Goal: Task Accomplishment & Management: Use online tool/utility

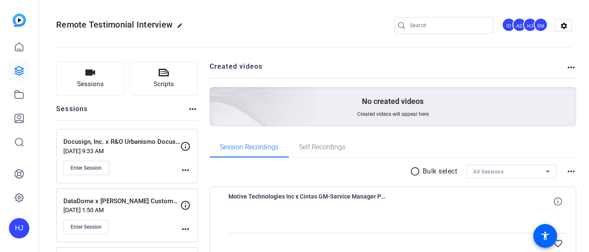
click at [421, 27] on input "Search" at bounding box center [448, 25] width 77 height 10
click at [424, 25] on input "Search" at bounding box center [448, 25] width 77 height 10
paste input "Procore Technologies Inc x Procore - Haslin Constructions"
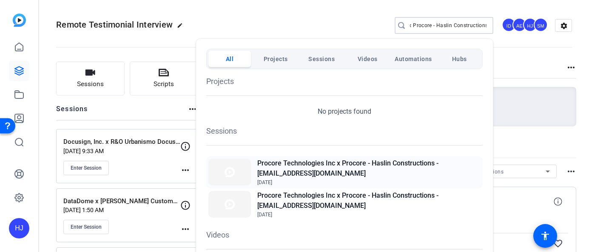
type input "Procore Technologies Inc x Procore - Haslin Constructions"
click at [334, 170] on h2 "Procore Technologies Inc x Procore - Haslin Constructions - [EMAIL_ADDRESS][DOM…" at bounding box center [368, 169] width 223 height 20
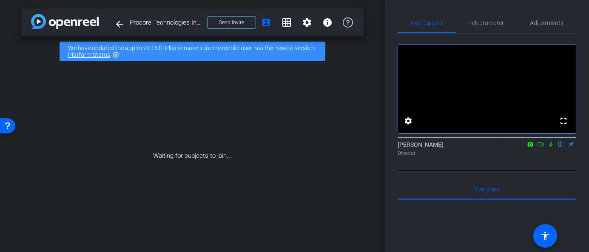
click at [538, 147] on icon at bounding box center [540, 145] width 7 height 6
click at [561, 147] on icon at bounding box center [560, 145] width 7 height 6
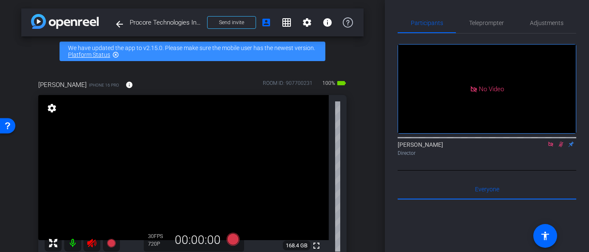
click at [561, 147] on icon at bounding box center [560, 145] width 5 height 6
click at [548, 147] on icon at bounding box center [550, 144] width 5 height 5
click at [91, 242] on icon at bounding box center [91, 243] width 9 height 9
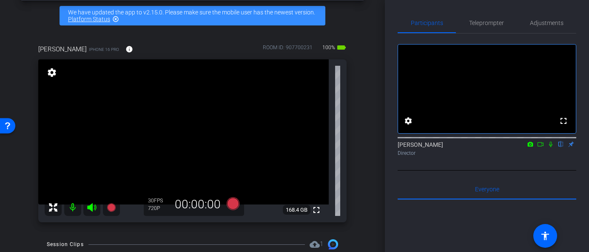
scroll to position [43, 0]
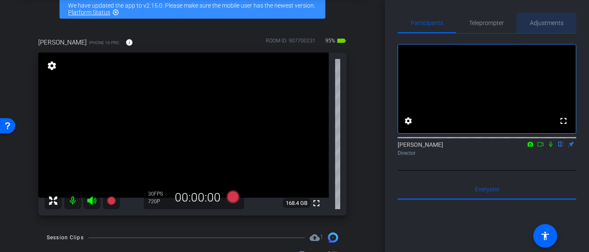
click at [542, 31] on span "Adjustments" at bounding box center [547, 23] width 34 height 20
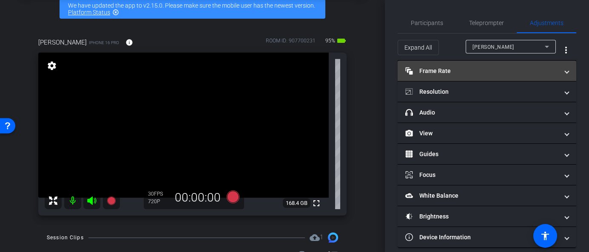
click at [500, 75] on mat-panel-title "Frame Rate Frame Rate" at bounding box center [481, 71] width 153 height 9
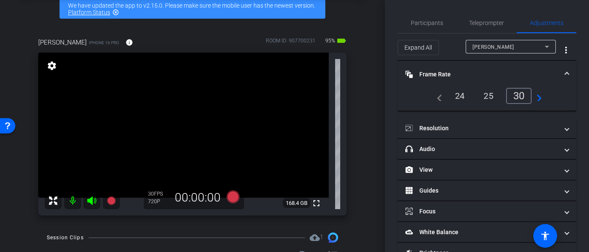
click at [487, 98] on div "25" at bounding box center [488, 96] width 23 height 14
click at [461, 99] on div "24" at bounding box center [459, 96] width 23 height 14
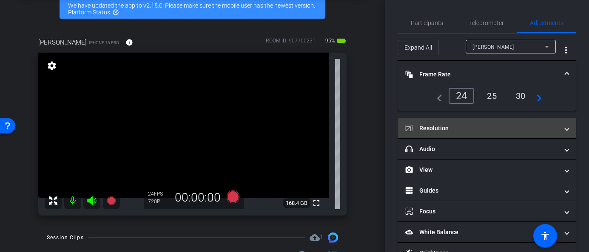
click at [468, 130] on mat-panel-title "Resolution" at bounding box center [481, 128] width 153 height 9
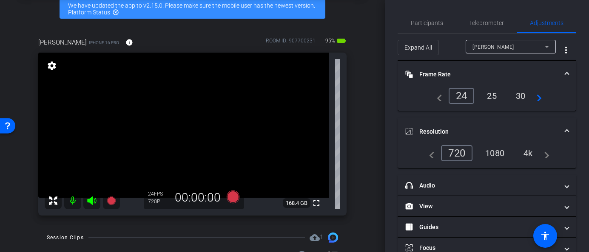
click at [496, 153] on div "1080" at bounding box center [495, 153] width 32 height 14
click at [230, 197] on icon at bounding box center [232, 197] width 13 height 13
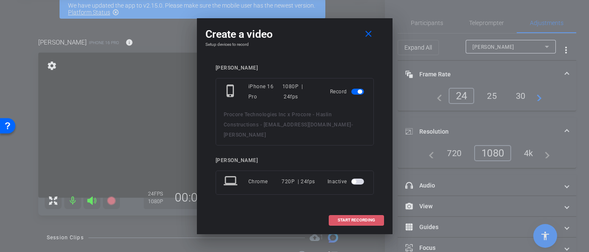
click at [354, 218] on span "START RECORDING" at bounding box center [355, 220] width 37 height 4
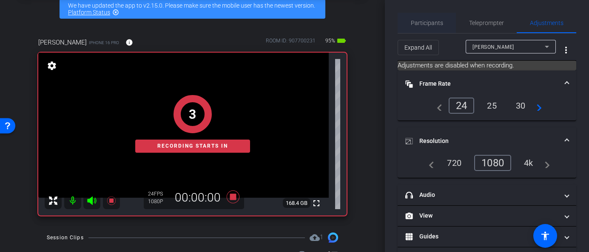
click at [427, 24] on span "Participants" at bounding box center [427, 23] width 32 height 6
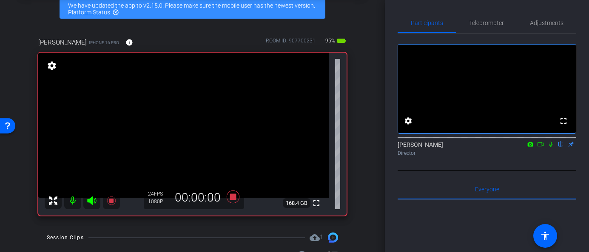
click at [549, 147] on icon at bounding box center [550, 145] width 7 height 6
click at [550, 147] on icon at bounding box center [550, 145] width 5 height 6
click at [234, 201] on icon at bounding box center [233, 197] width 20 height 15
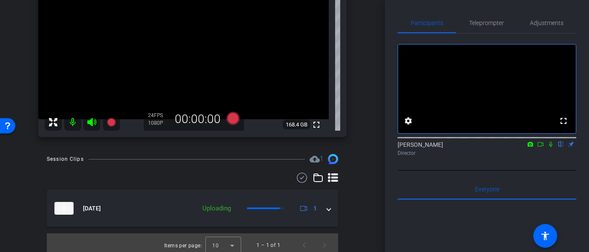
scroll to position [122, 0]
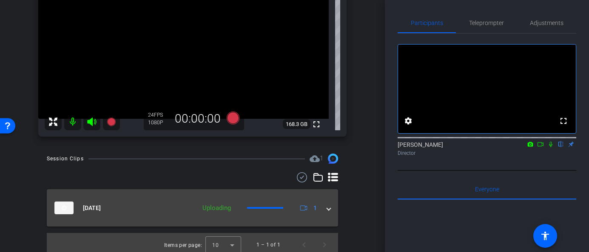
click at [324, 207] on div "Oct 1, 2025 Uploading 1" at bounding box center [190, 208] width 272 height 13
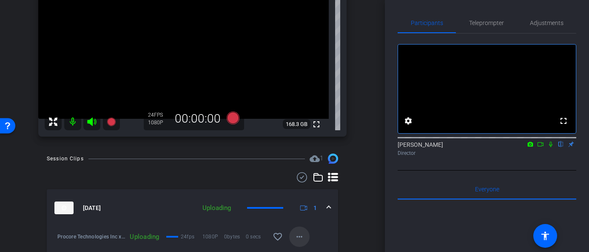
click at [294, 236] on mat-icon "more_horiz" at bounding box center [299, 237] width 10 height 10
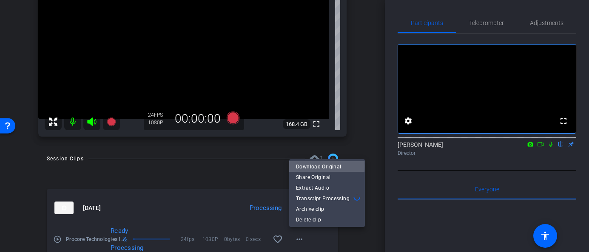
click at [321, 166] on span "Download Original" at bounding box center [327, 167] width 62 height 10
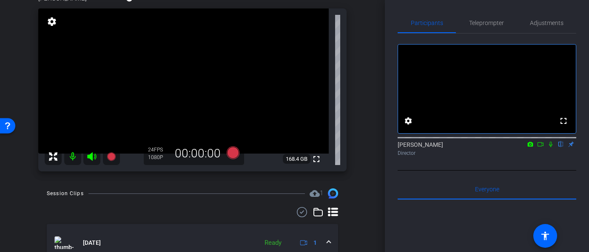
scroll to position [84, 0]
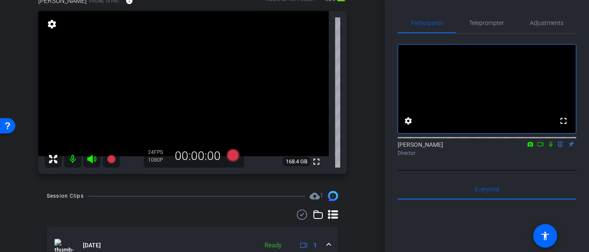
click at [90, 160] on icon at bounding box center [91, 159] width 9 height 9
click at [68, 159] on mat-icon at bounding box center [72, 159] width 17 height 17
click at [71, 161] on mat-icon at bounding box center [72, 159] width 17 height 17
click at [91, 161] on icon at bounding box center [91, 159] width 9 height 9
click at [89, 158] on icon at bounding box center [91, 159] width 9 height 9
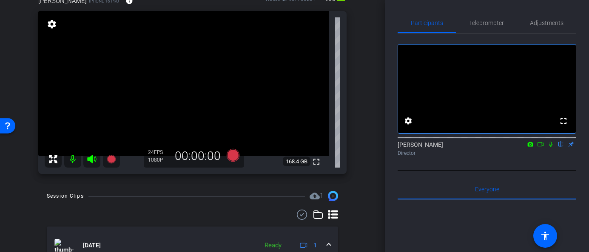
click at [71, 162] on mat-icon at bounding box center [72, 159] width 17 height 17
click at [91, 161] on icon at bounding box center [91, 159] width 9 height 9
click at [72, 158] on mat-icon at bounding box center [72, 159] width 17 height 17
click at [231, 154] on icon at bounding box center [232, 155] width 13 height 13
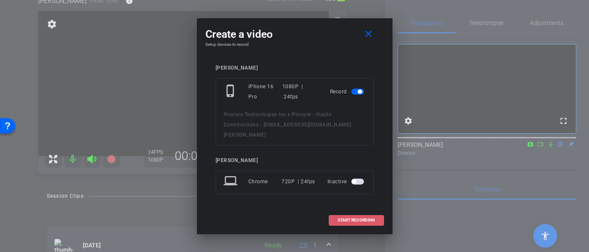
click at [358, 218] on span "START RECORDING" at bounding box center [355, 220] width 37 height 4
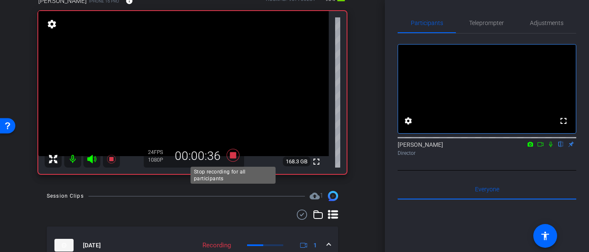
click at [235, 157] on icon at bounding box center [232, 155] width 13 height 13
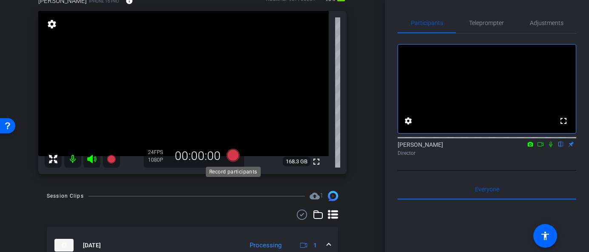
click at [233, 159] on icon at bounding box center [232, 155] width 13 height 13
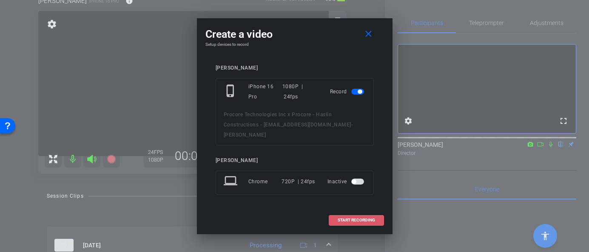
click at [355, 219] on span at bounding box center [356, 220] width 54 height 20
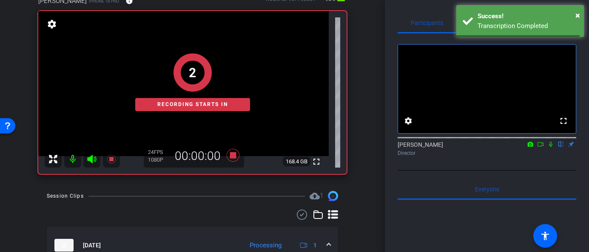
click at [542, 147] on icon at bounding box center [540, 144] width 6 height 4
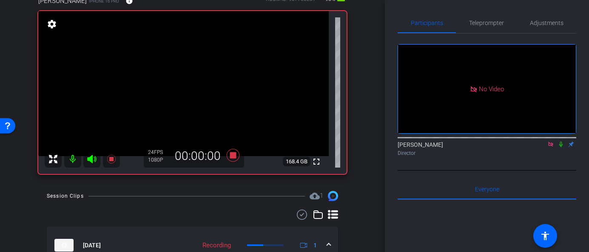
click at [558, 147] on icon at bounding box center [560, 145] width 7 height 6
click at [561, 147] on icon at bounding box center [560, 145] width 7 height 6
click at [559, 147] on icon at bounding box center [560, 145] width 7 height 6
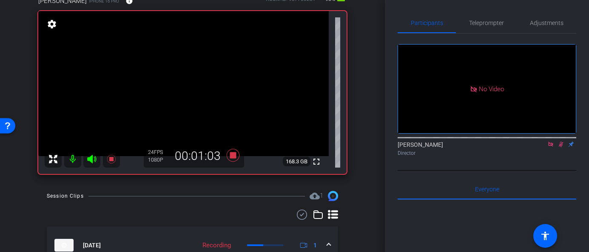
click at [558, 147] on icon at bounding box center [560, 145] width 7 height 6
click at [561, 147] on icon at bounding box center [560, 145] width 7 height 6
click at [561, 147] on icon at bounding box center [560, 145] width 5 height 6
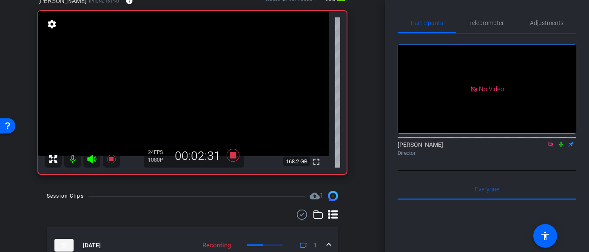
click at [559, 147] on icon at bounding box center [560, 145] width 7 height 6
click at [558, 147] on icon at bounding box center [560, 145] width 7 height 6
click at [563, 147] on icon at bounding box center [560, 145] width 7 height 6
click at [560, 147] on icon at bounding box center [560, 145] width 7 height 6
click at [560, 147] on icon at bounding box center [560, 145] width 3 height 6
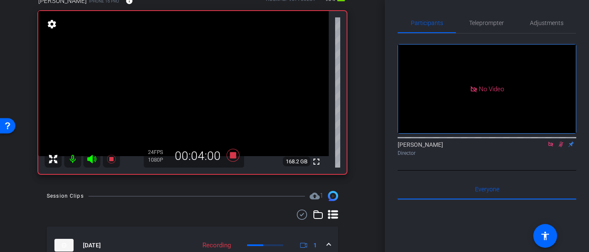
click at [559, 147] on icon at bounding box center [560, 145] width 7 height 6
click at [561, 147] on icon at bounding box center [560, 145] width 7 height 6
click at [561, 147] on icon at bounding box center [560, 145] width 3 height 6
click at [560, 147] on icon at bounding box center [560, 145] width 7 height 6
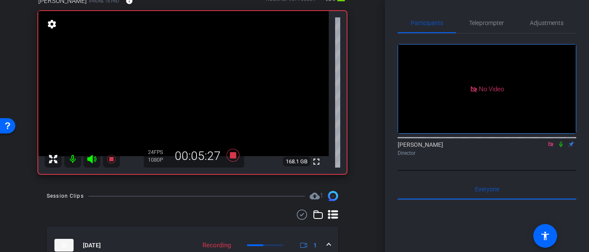
click at [560, 147] on icon at bounding box center [560, 145] width 7 height 6
click at [561, 147] on icon at bounding box center [560, 145] width 5 height 6
click at [560, 147] on icon at bounding box center [560, 145] width 3 height 6
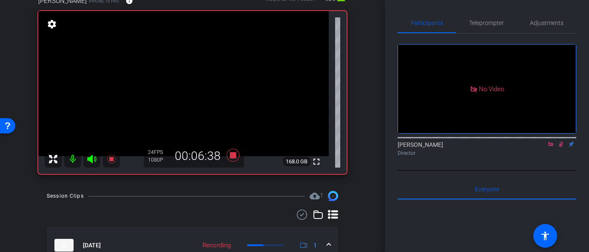
click at [559, 147] on icon at bounding box center [560, 145] width 7 height 6
click at [552, 147] on icon at bounding box center [550, 145] width 7 height 6
click at [551, 147] on icon at bounding box center [550, 145] width 3 height 6
click at [551, 147] on icon at bounding box center [550, 145] width 7 height 6
click at [550, 147] on icon at bounding box center [550, 145] width 3 height 6
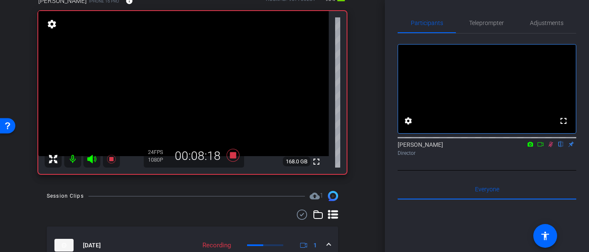
click at [550, 147] on icon at bounding box center [550, 145] width 7 height 6
click at [553, 147] on icon at bounding box center [550, 145] width 7 height 6
click at [550, 148] on mat-icon at bounding box center [550, 145] width 10 height 8
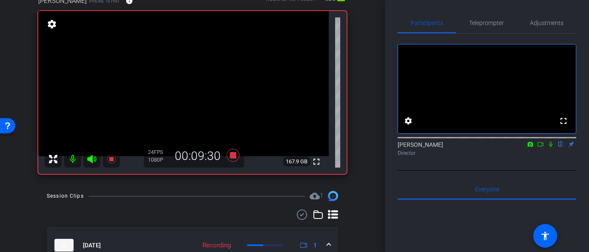
click at [552, 147] on icon at bounding box center [550, 145] width 7 height 6
click at [551, 147] on icon at bounding box center [550, 145] width 5 height 6
click at [548, 148] on mat-icon at bounding box center [550, 145] width 10 height 8
click at [550, 147] on icon at bounding box center [550, 145] width 7 height 6
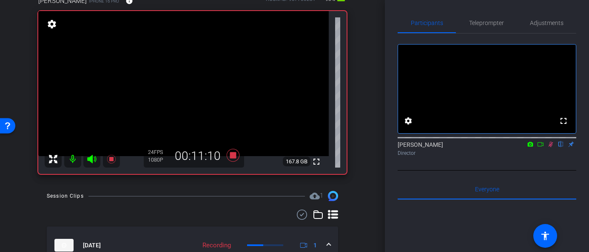
click at [548, 147] on icon at bounding box center [550, 145] width 7 height 6
click at [551, 147] on icon at bounding box center [550, 145] width 7 height 6
click at [550, 147] on icon at bounding box center [550, 145] width 5 height 6
click at [550, 147] on icon at bounding box center [550, 145] width 7 height 6
click at [551, 147] on icon at bounding box center [550, 145] width 5 height 6
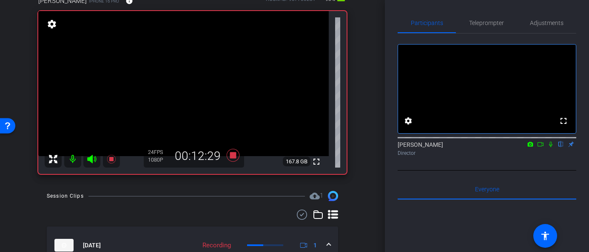
click at [550, 147] on icon at bounding box center [550, 145] width 3 height 6
click at [550, 147] on icon at bounding box center [550, 145] width 5 height 6
click at [551, 147] on icon at bounding box center [550, 145] width 7 height 6
click at [550, 147] on icon at bounding box center [550, 145] width 7 height 6
click at [550, 147] on icon at bounding box center [550, 145] width 3 height 6
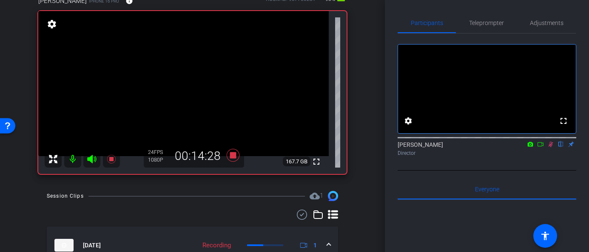
click at [549, 147] on icon at bounding box center [550, 145] width 7 height 6
click at [552, 147] on icon at bounding box center [550, 145] width 3 height 6
click at [551, 147] on icon at bounding box center [550, 145] width 7 height 6
click at [550, 147] on icon at bounding box center [550, 145] width 7 height 6
click at [550, 147] on icon at bounding box center [550, 145] width 5 height 6
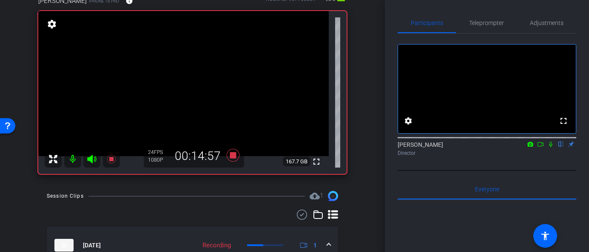
click at [550, 147] on icon at bounding box center [550, 145] width 7 height 6
click at [550, 147] on icon at bounding box center [550, 145] width 5 height 6
click at [550, 147] on icon at bounding box center [550, 145] width 7 height 6
click at [550, 147] on icon at bounding box center [550, 145] width 5 height 6
click at [550, 147] on icon at bounding box center [550, 145] width 7 height 6
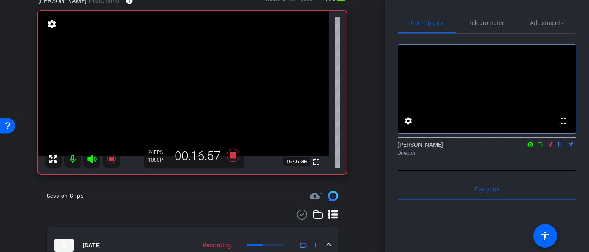
click at [551, 147] on icon at bounding box center [550, 145] width 5 height 6
click at [551, 147] on icon at bounding box center [550, 145] width 7 height 6
click at [489, 22] on span "Teleprompter" at bounding box center [486, 23] width 35 height 6
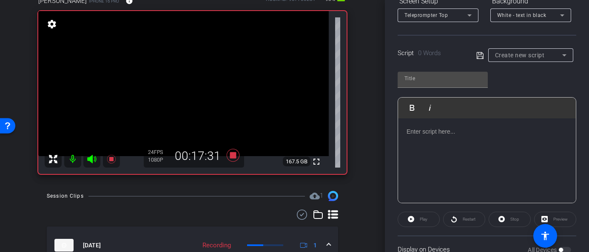
scroll to position [192, 0]
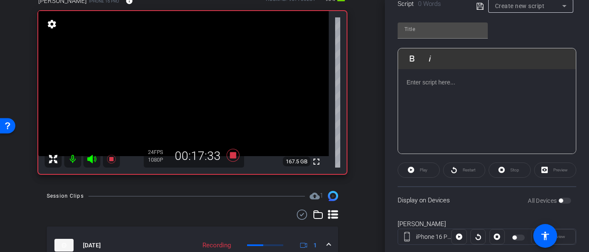
click at [558, 201] on div "All Devices" at bounding box center [548, 201] width 43 height 9
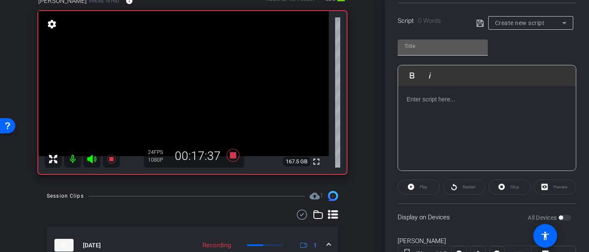
scroll to position [159, 0]
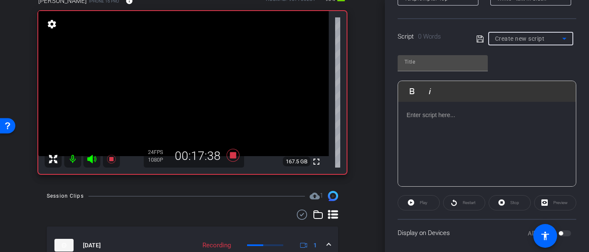
click at [510, 34] on mat-select "Create new script" at bounding box center [530, 39] width 71 height 10
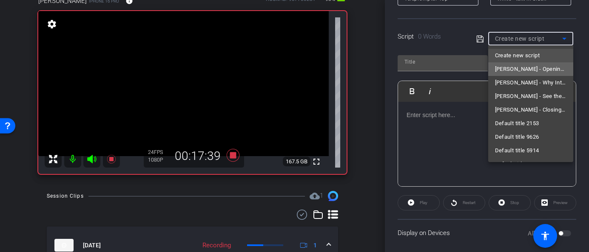
click at [517, 68] on span "Carla - Opening: Welcome Message" at bounding box center [530, 69] width 71 height 10
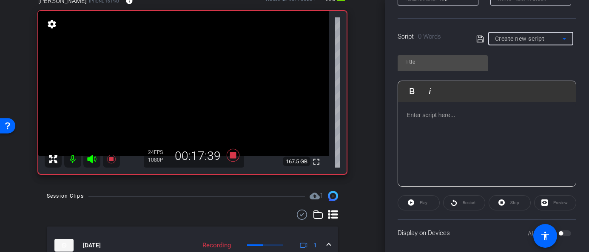
type input "Carla - Opening: Welcome Message"
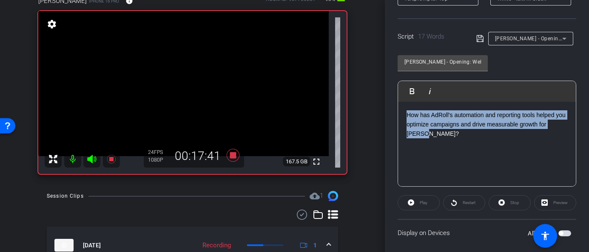
drag, startPoint x: 437, startPoint y: 142, endPoint x: 392, endPoint y: 103, distance: 59.4
click at [392, 103] on div "Participants Teleprompter Adjustments settings Heather Jacoby flip Director Eve…" at bounding box center [487, 126] width 204 height 252
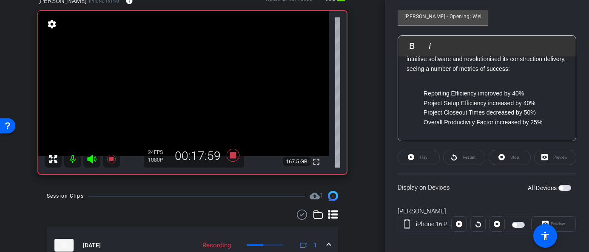
scroll to position [204, 0]
click at [560, 187] on span "button" at bounding box center [560, 189] width 4 height 4
click at [564, 191] on span "button" at bounding box center [564, 189] width 13 height 6
click at [561, 187] on span "button" at bounding box center [560, 189] width 4 height 4
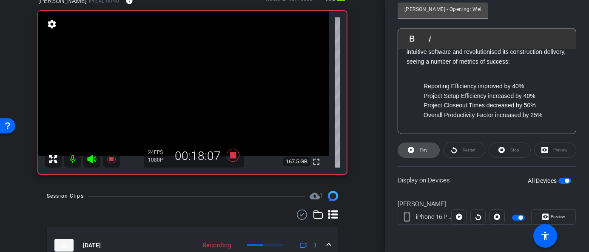
click at [421, 153] on span "Play" at bounding box center [423, 150] width 8 height 5
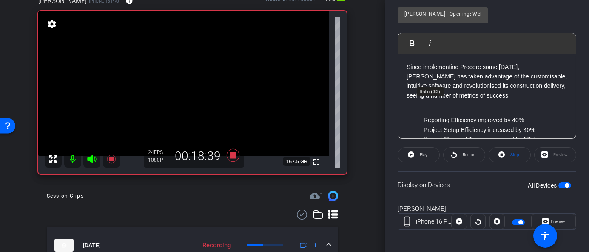
scroll to position [206, 0]
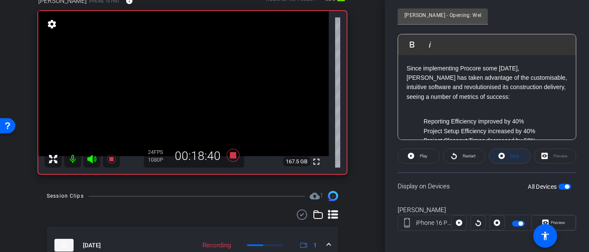
click at [503, 156] on icon at bounding box center [501, 156] width 6 height 6
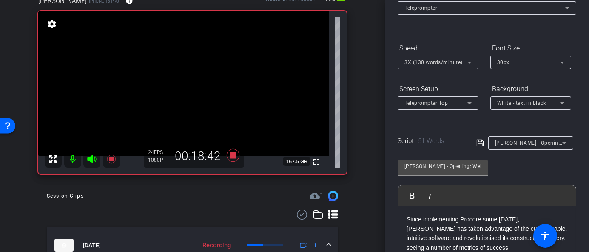
scroll to position [0, 0]
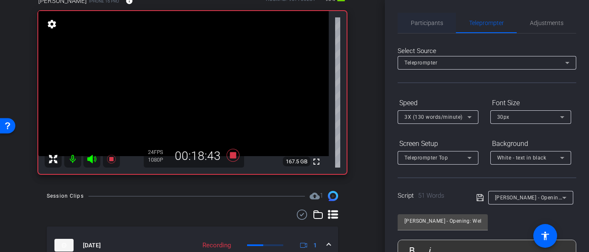
click at [428, 17] on span "Participants" at bounding box center [427, 23] width 32 height 20
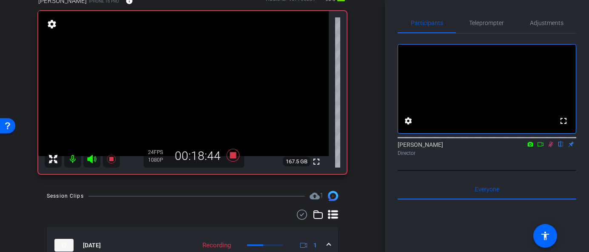
click at [550, 147] on icon at bounding box center [550, 145] width 7 height 6
click at [550, 147] on icon at bounding box center [550, 145] width 5 height 6
click at [550, 147] on icon at bounding box center [550, 145] width 7 height 6
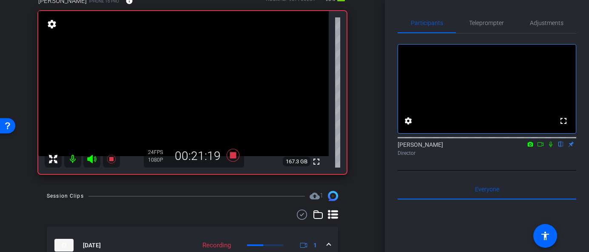
click at [551, 148] on mat-icon at bounding box center [550, 145] width 10 height 8
click at [551, 147] on icon at bounding box center [550, 145] width 5 height 6
click at [550, 147] on icon at bounding box center [550, 145] width 7 height 6
click at [550, 147] on icon at bounding box center [550, 145] width 3 height 6
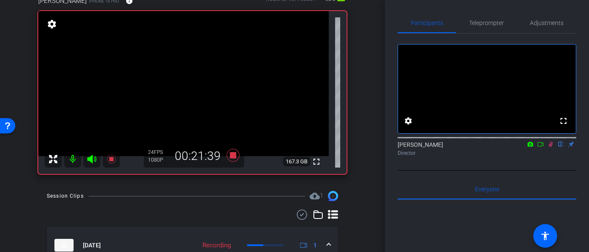
click at [550, 147] on icon at bounding box center [550, 145] width 5 height 6
click at [550, 147] on icon at bounding box center [550, 145] width 7 height 6
click at [550, 147] on icon at bounding box center [550, 145] width 5 height 6
click at [550, 147] on icon at bounding box center [550, 145] width 7 height 6
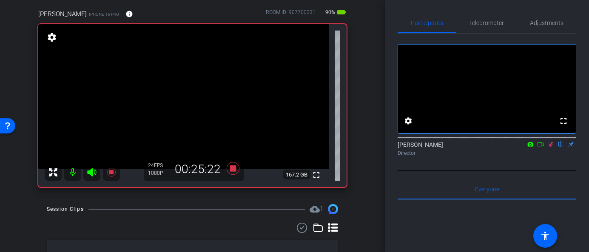
scroll to position [74, 0]
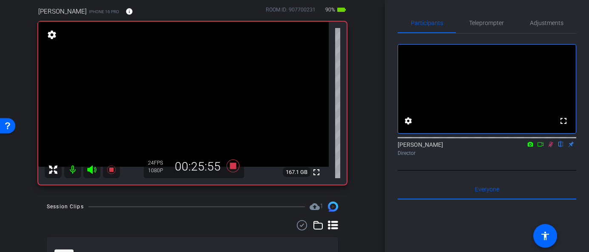
click at [551, 147] on icon at bounding box center [550, 145] width 5 height 6
click at [549, 147] on icon at bounding box center [550, 145] width 7 height 6
click at [550, 147] on icon at bounding box center [550, 145] width 7 height 6
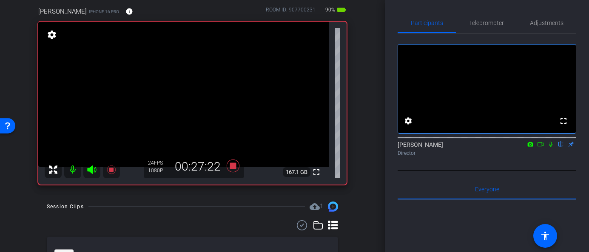
click at [550, 147] on icon at bounding box center [550, 145] width 7 height 6
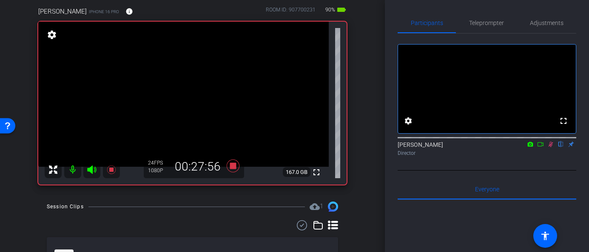
click at [550, 147] on icon at bounding box center [550, 145] width 7 height 6
click at [549, 147] on icon at bounding box center [550, 145] width 3 height 6
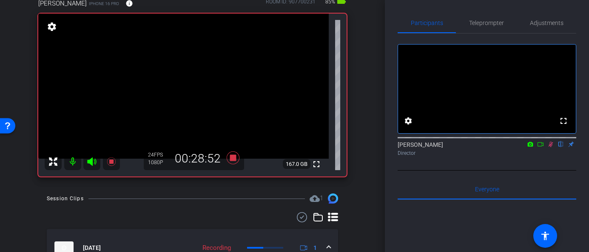
scroll to position [82, 0]
click at [552, 147] on icon at bounding box center [550, 145] width 7 height 6
click at [549, 147] on icon at bounding box center [550, 145] width 7 height 6
click at [549, 147] on icon at bounding box center [550, 145] width 5 height 6
click at [549, 147] on icon at bounding box center [550, 145] width 7 height 6
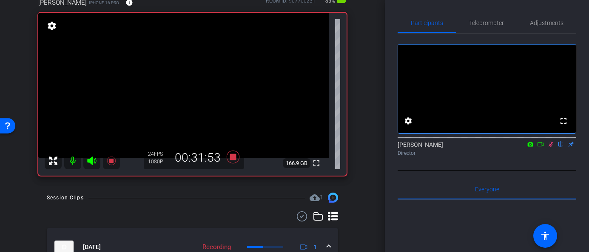
click at [550, 147] on icon at bounding box center [550, 145] width 7 height 6
click at [549, 147] on icon at bounding box center [550, 145] width 7 height 6
click at [552, 147] on icon at bounding box center [550, 145] width 7 height 6
click at [550, 147] on icon at bounding box center [550, 145] width 7 height 6
click at [550, 147] on icon at bounding box center [550, 145] width 5 height 6
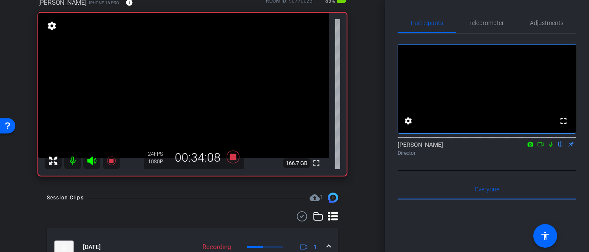
click at [551, 147] on icon at bounding box center [550, 145] width 3 height 6
click at [550, 147] on icon at bounding box center [550, 145] width 7 height 6
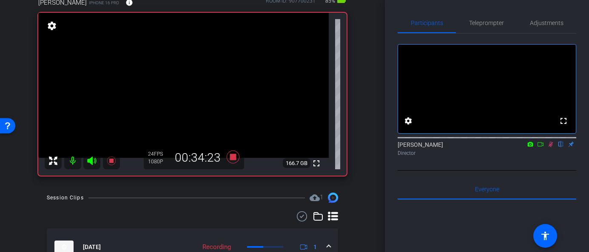
click at [550, 147] on icon at bounding box center [550, 145] width 7 height 6
click at [230, 160] on icon at bounding box center [232, 157] width 13 height 13
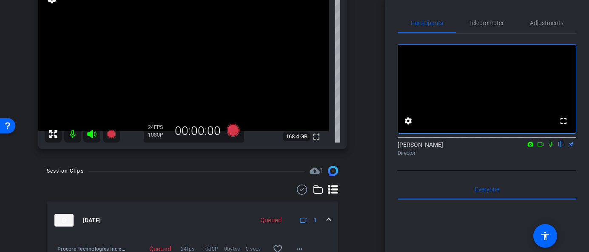
scroll to position [107, 0]
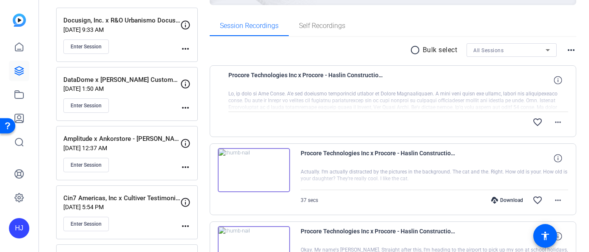
scroll to position [121, 0]
